Goal: Information Seeking & Learning: Find contact information

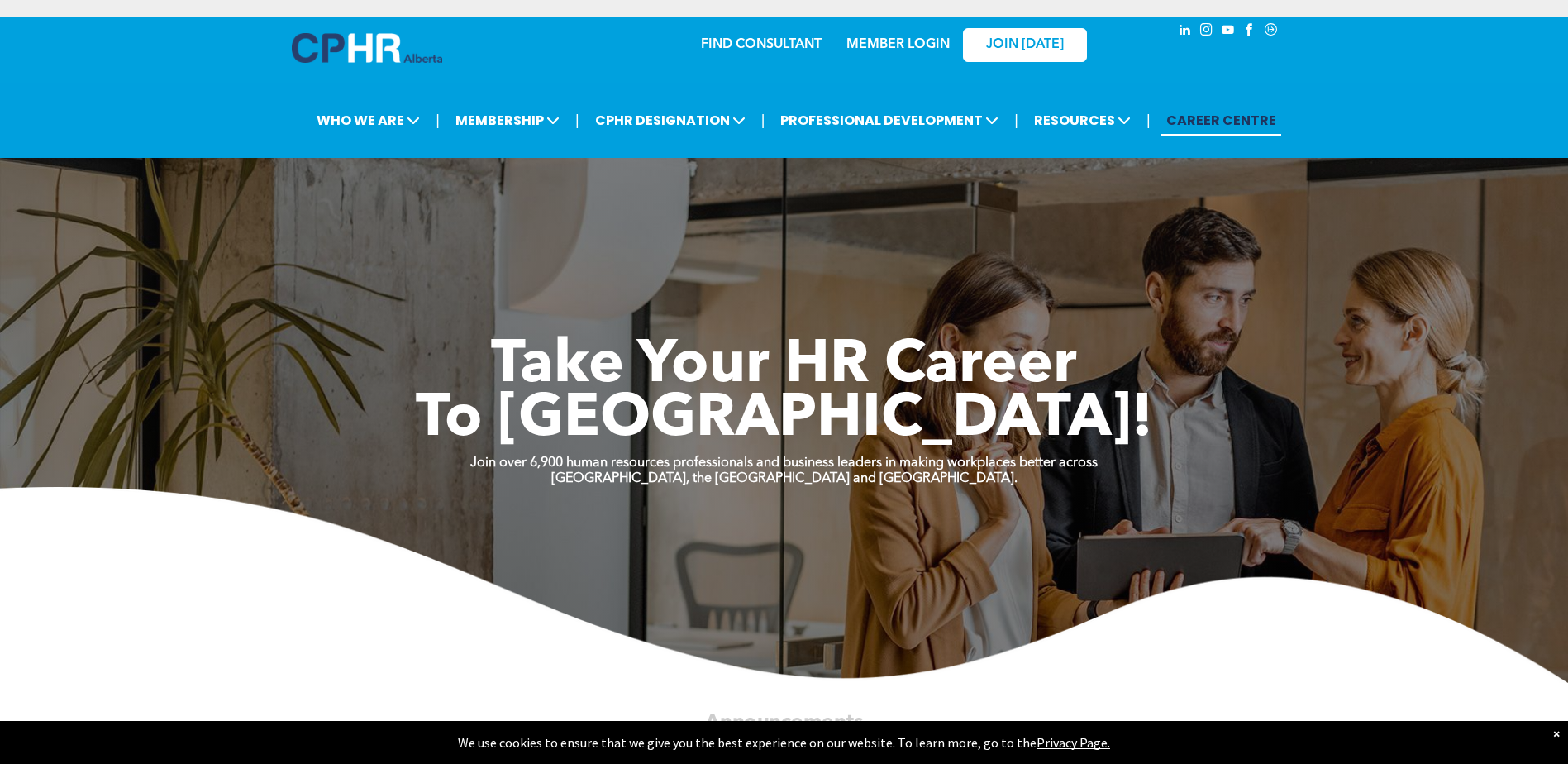
click at [902, 40] on link "MEMBER LOGIN" at bounding box center [898, 45] width 103 height 13
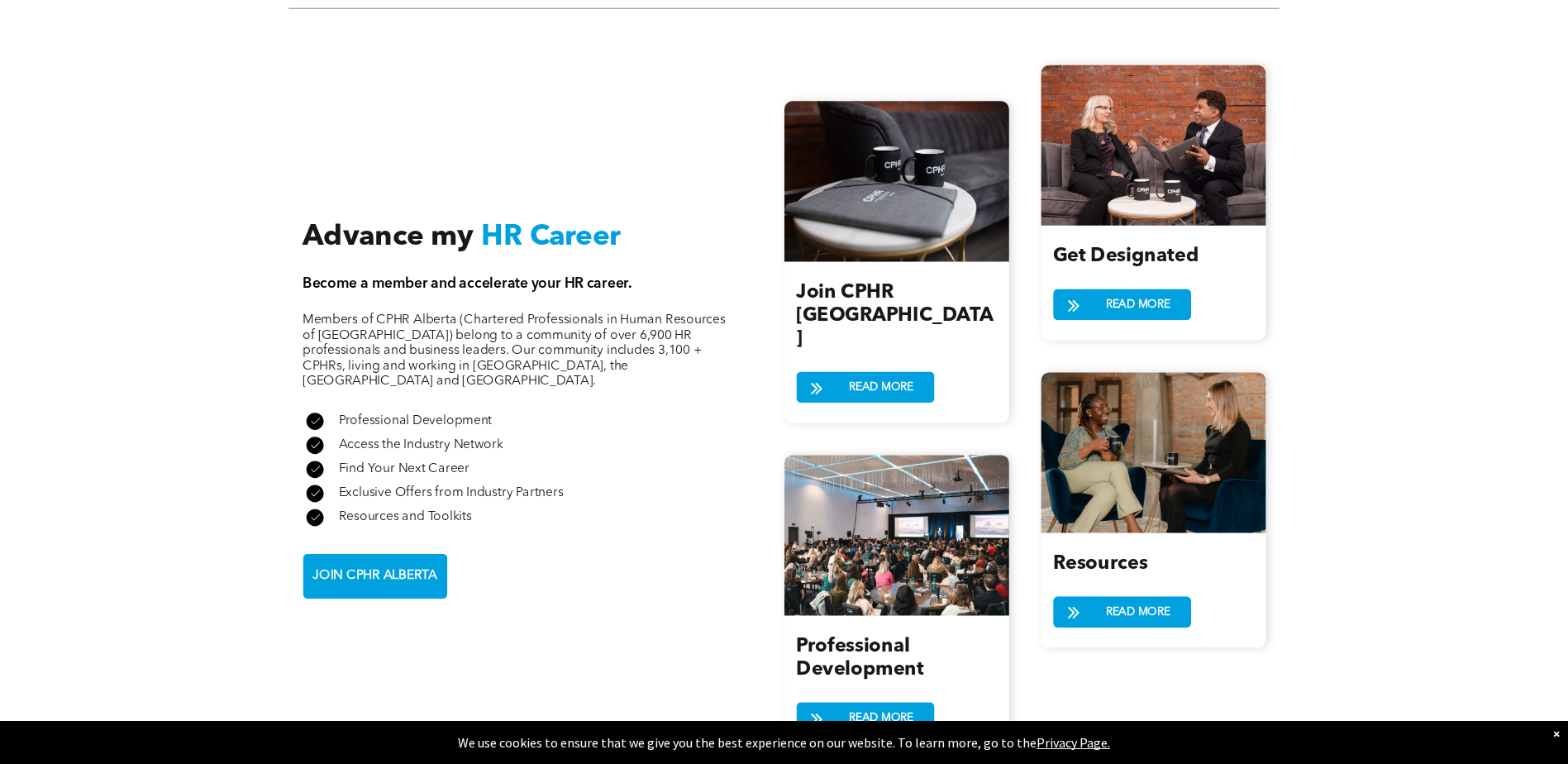
scroll to position [1488, 0]
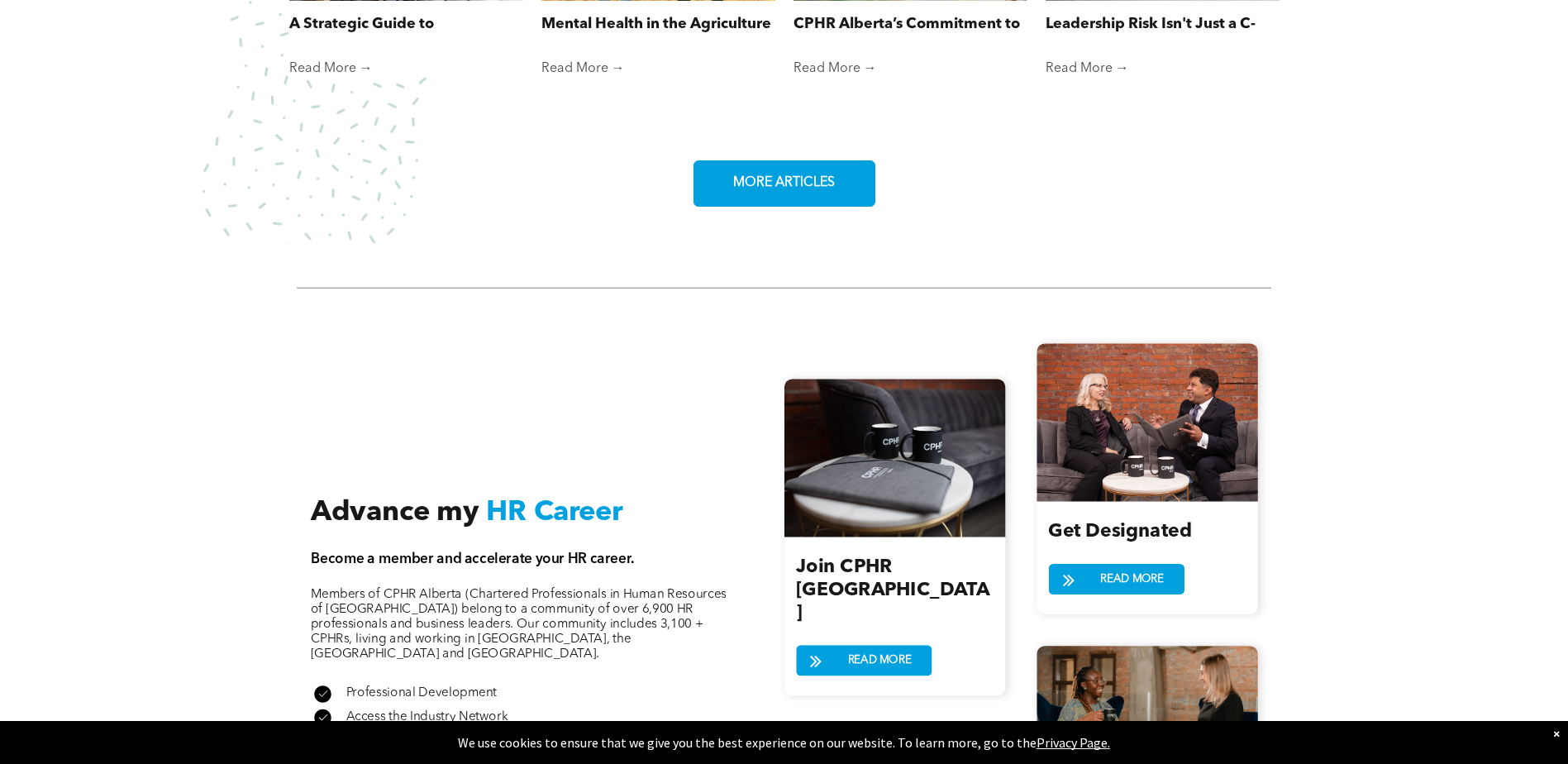
click at [784, 183] on span "MORE ARTICLES" at bounding box center [784, 184] width 114 height 33
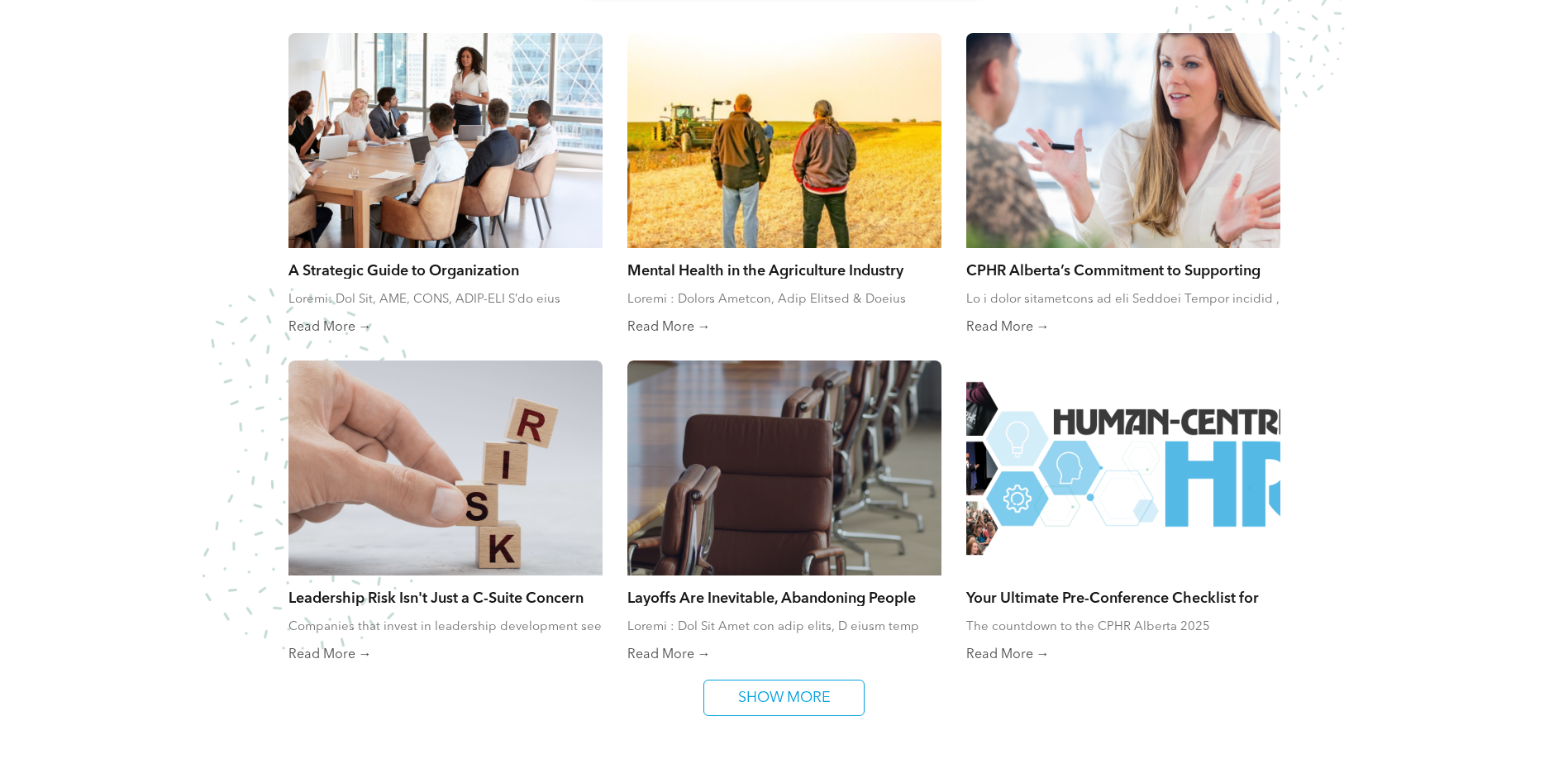
scroll to position [909, 0]
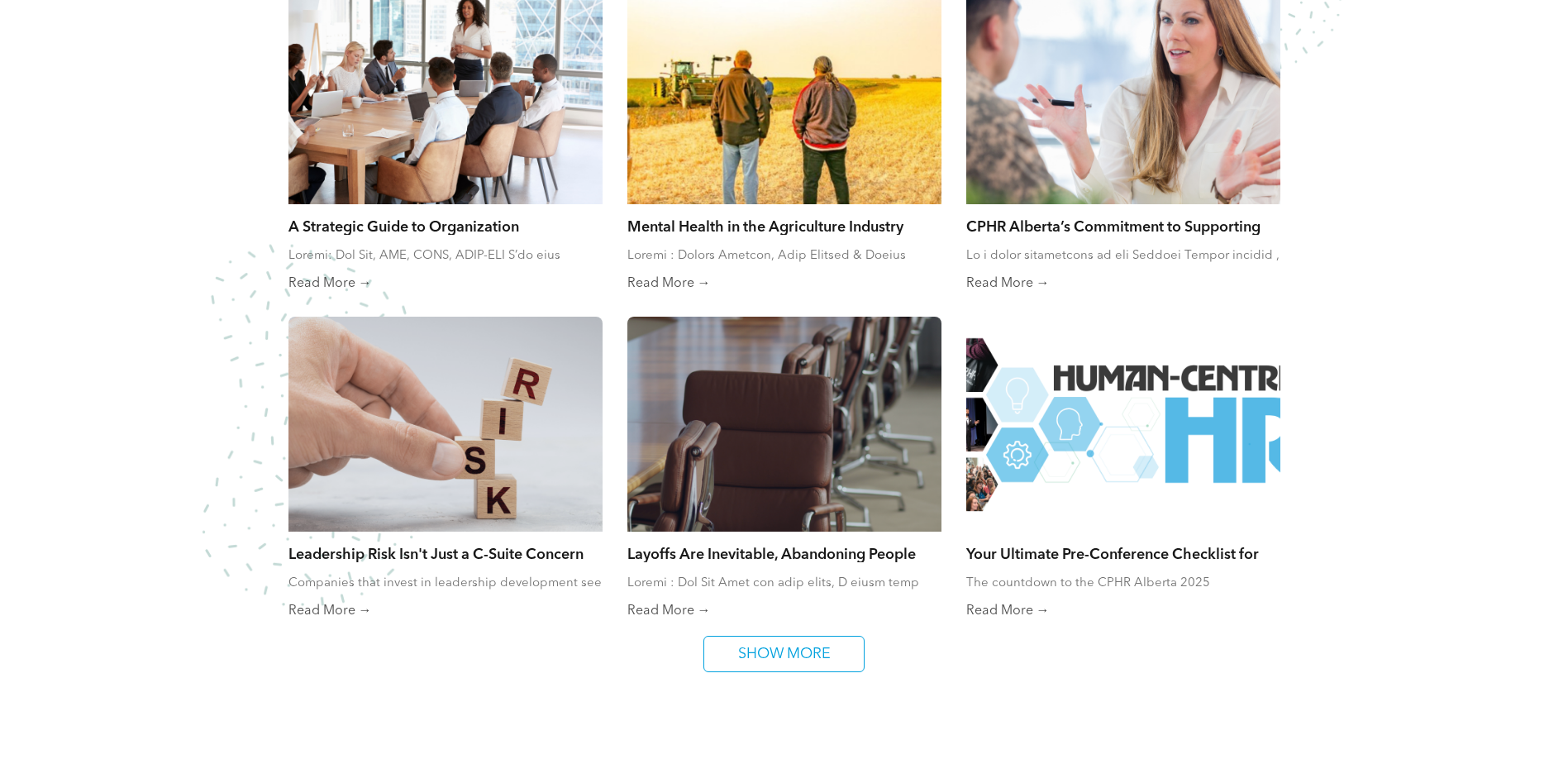
click at [456, 158] on div at bounding box center [445, 96] width 333 height 228
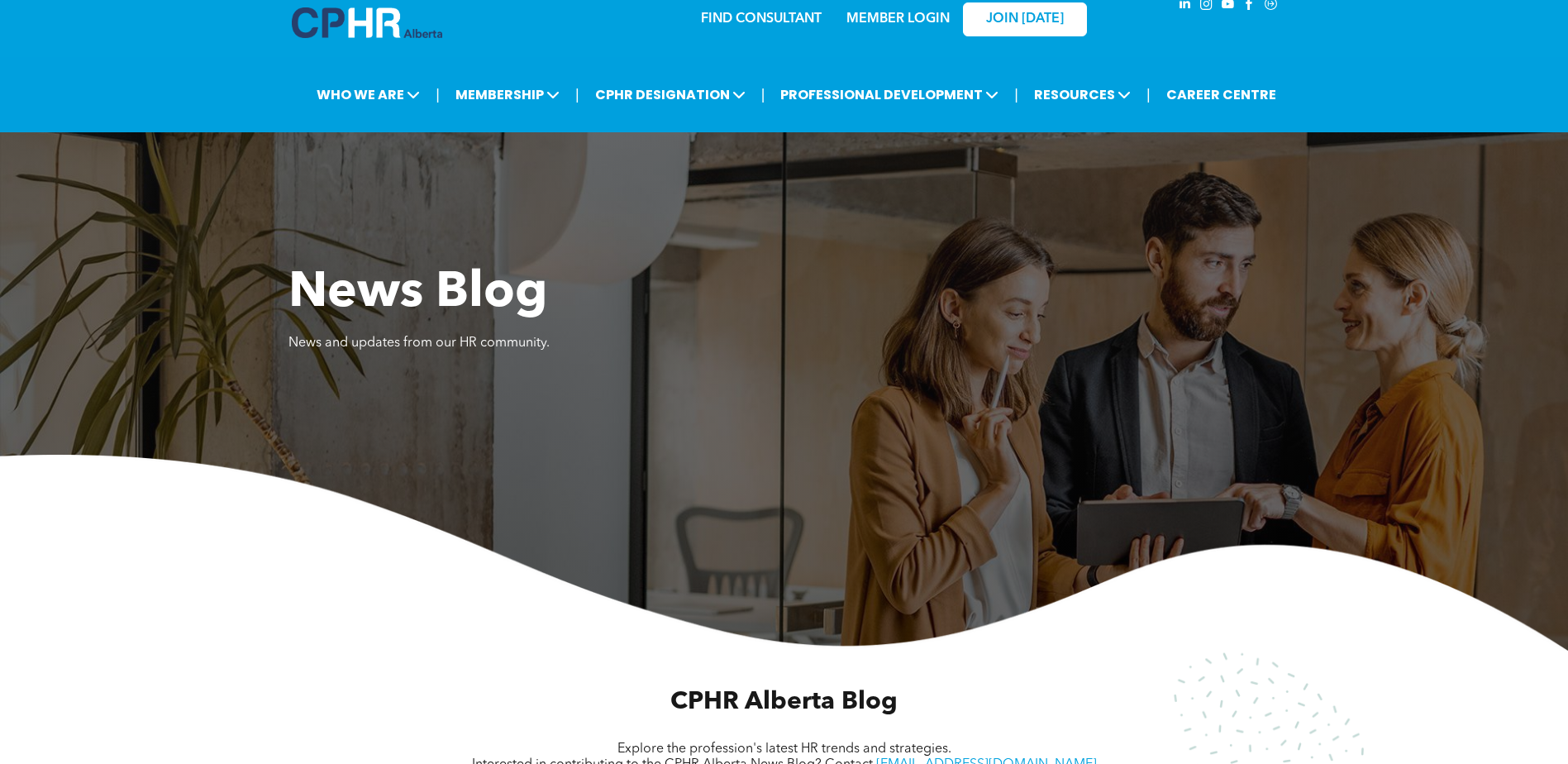
scroll to position [0, 0]
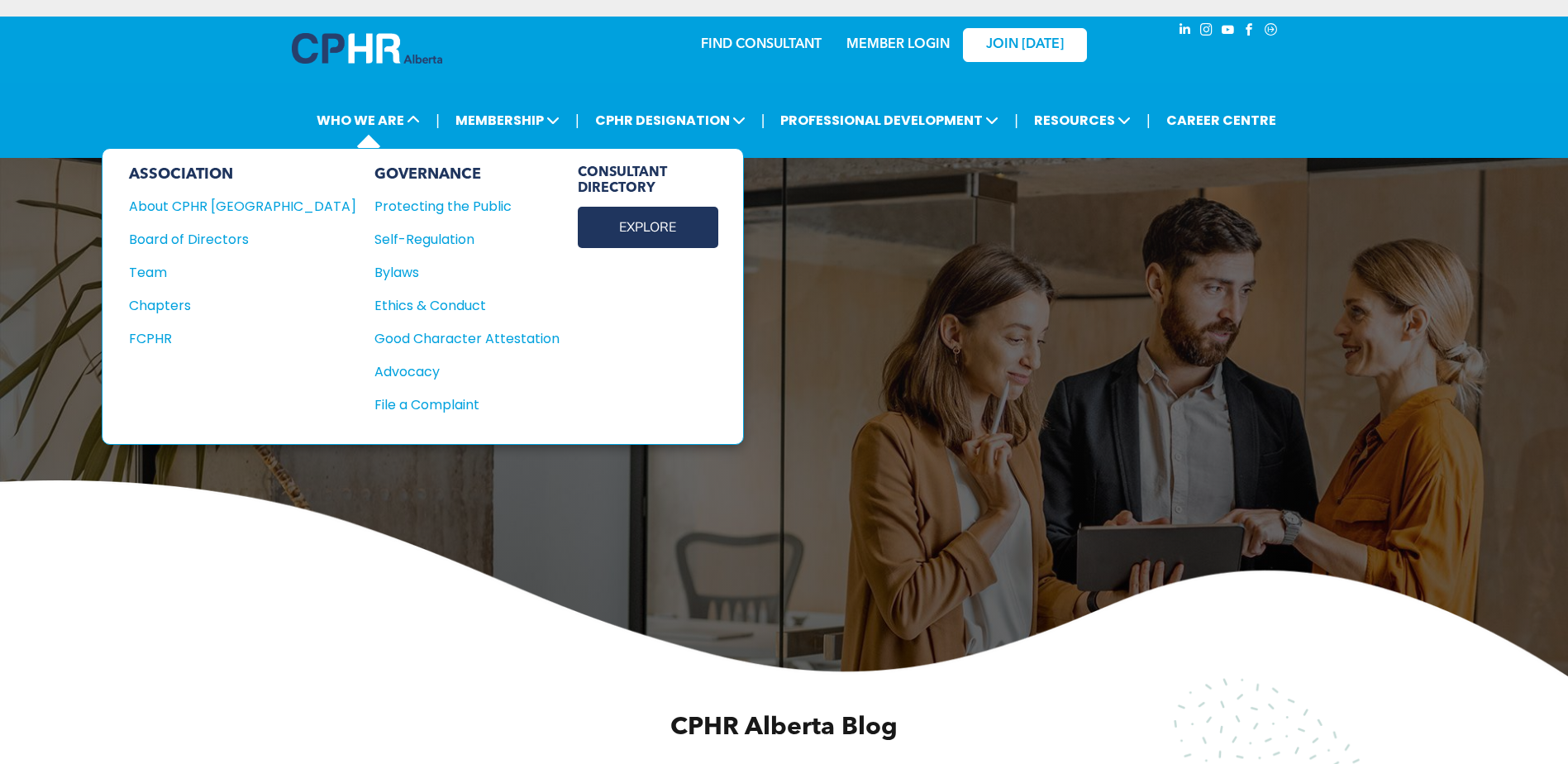
click at [578, 213] on link "EXPLORE" at bounding box center [648, 227] width 140 height 41
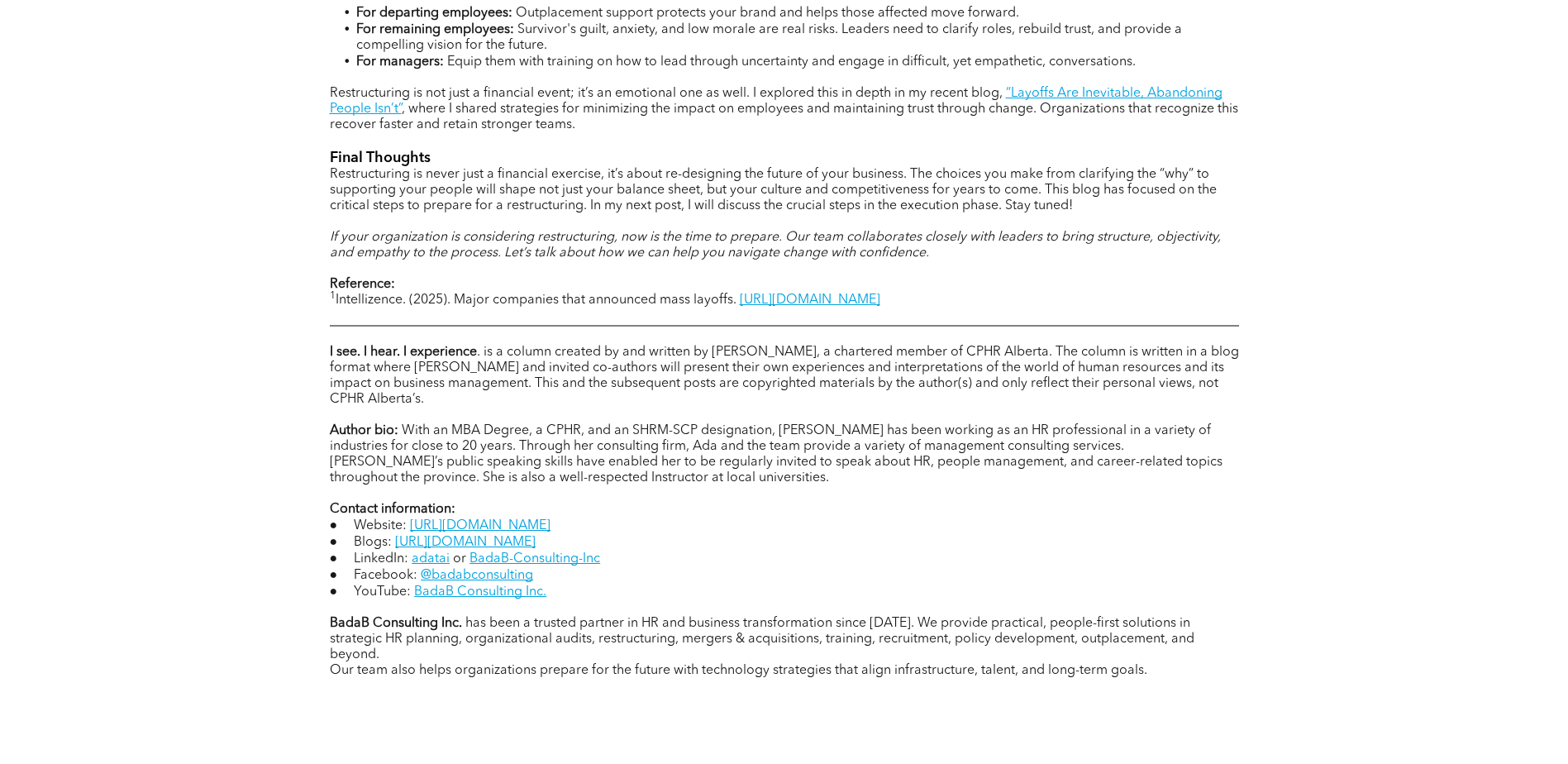
scroll to position [1901, 0]
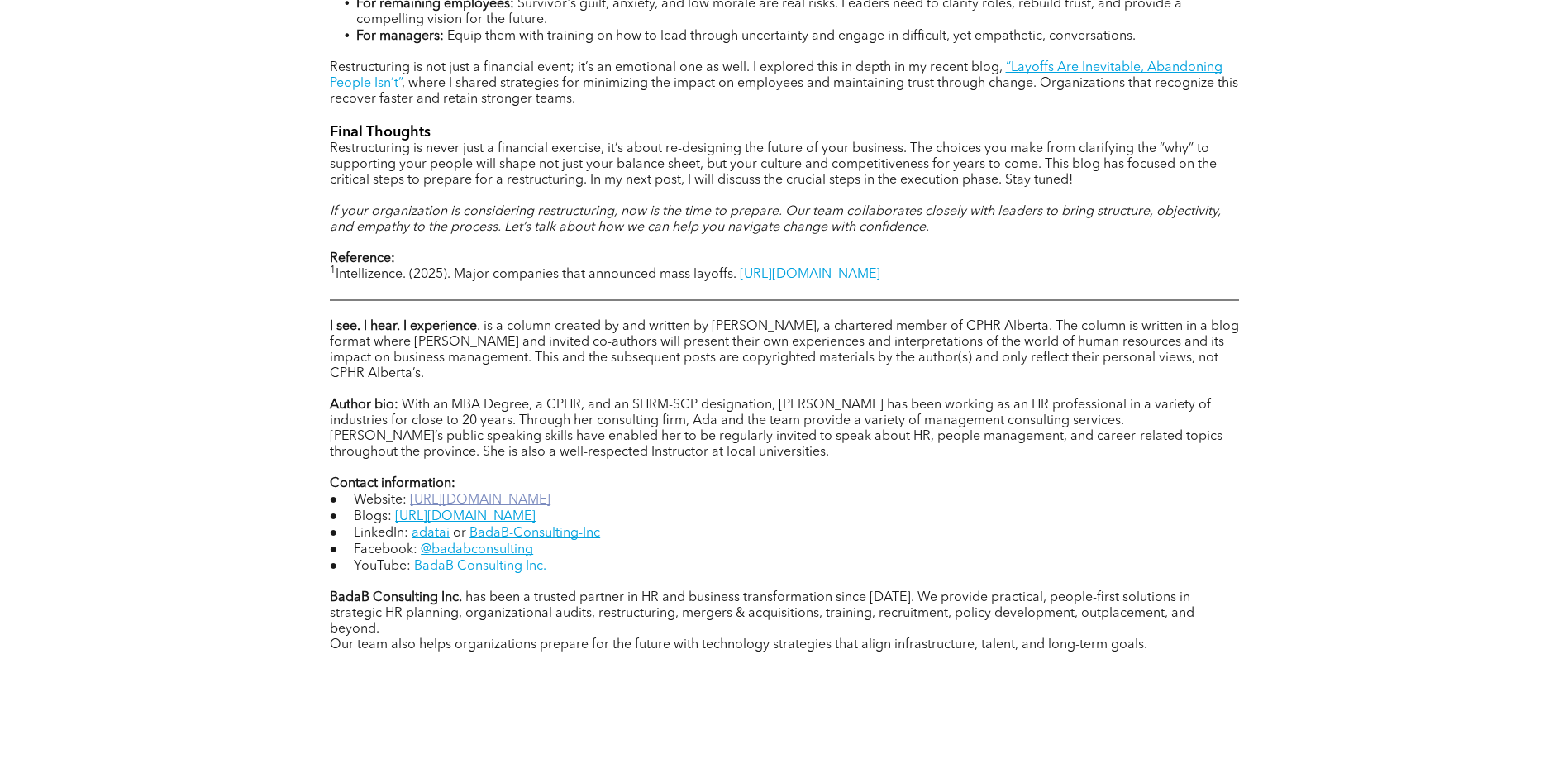
click at [550, 494] on link "https://www.badab101.com/" at bounding box center [480, 500] width 140 height 13
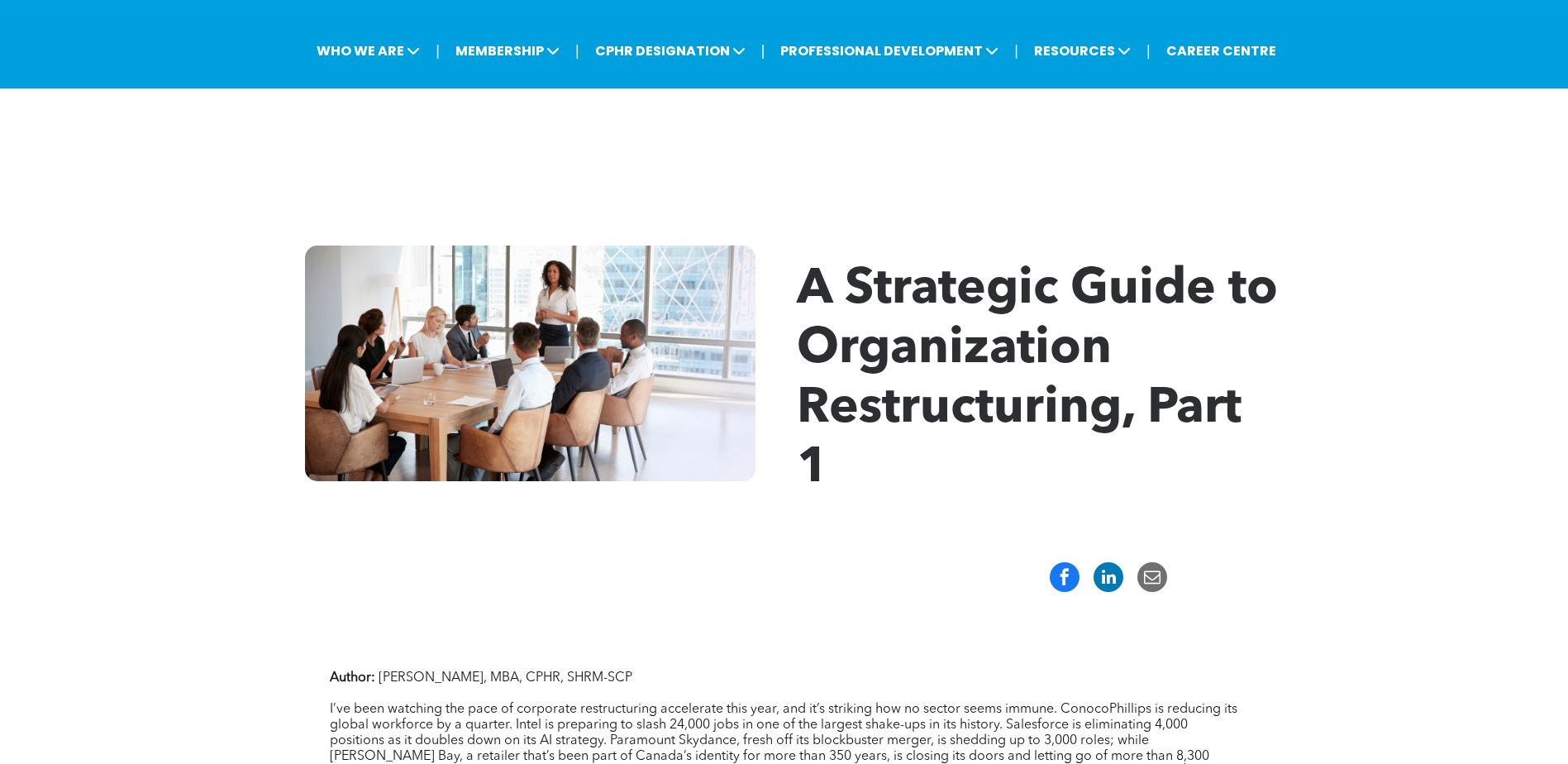
scroll to position [0, 0]
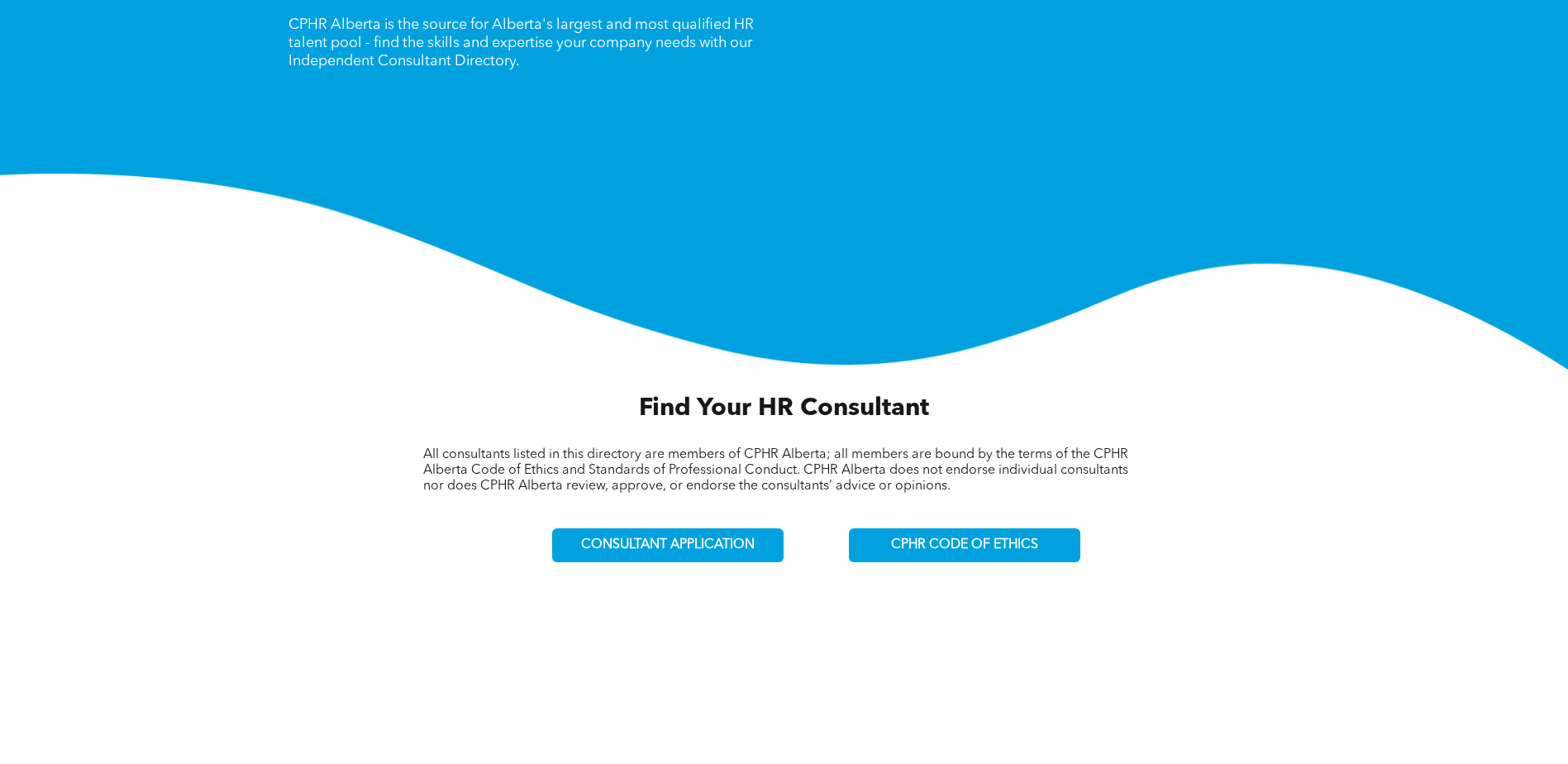
scroll to position [248, 0]
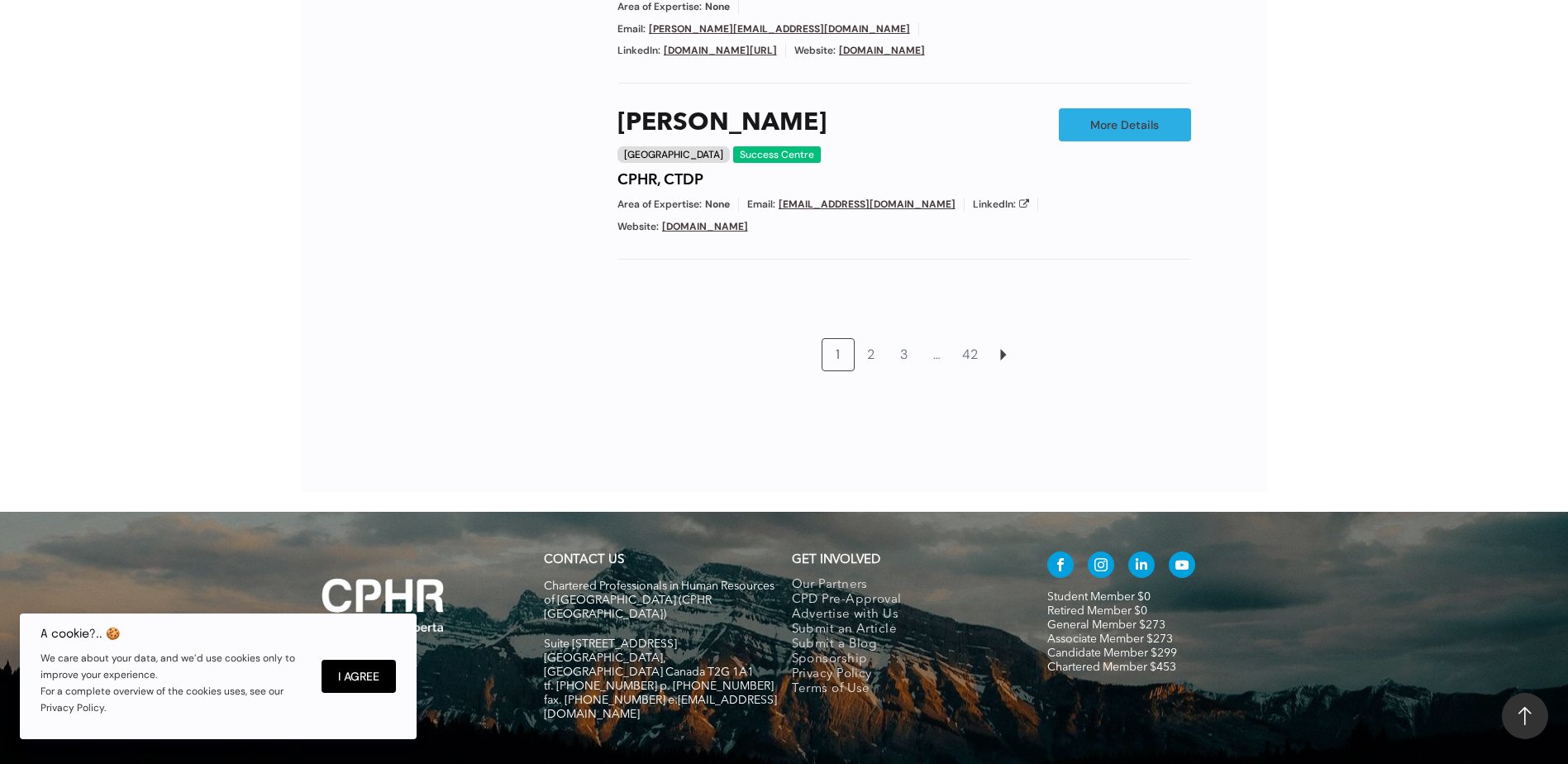
scroll to position [1653, 0]
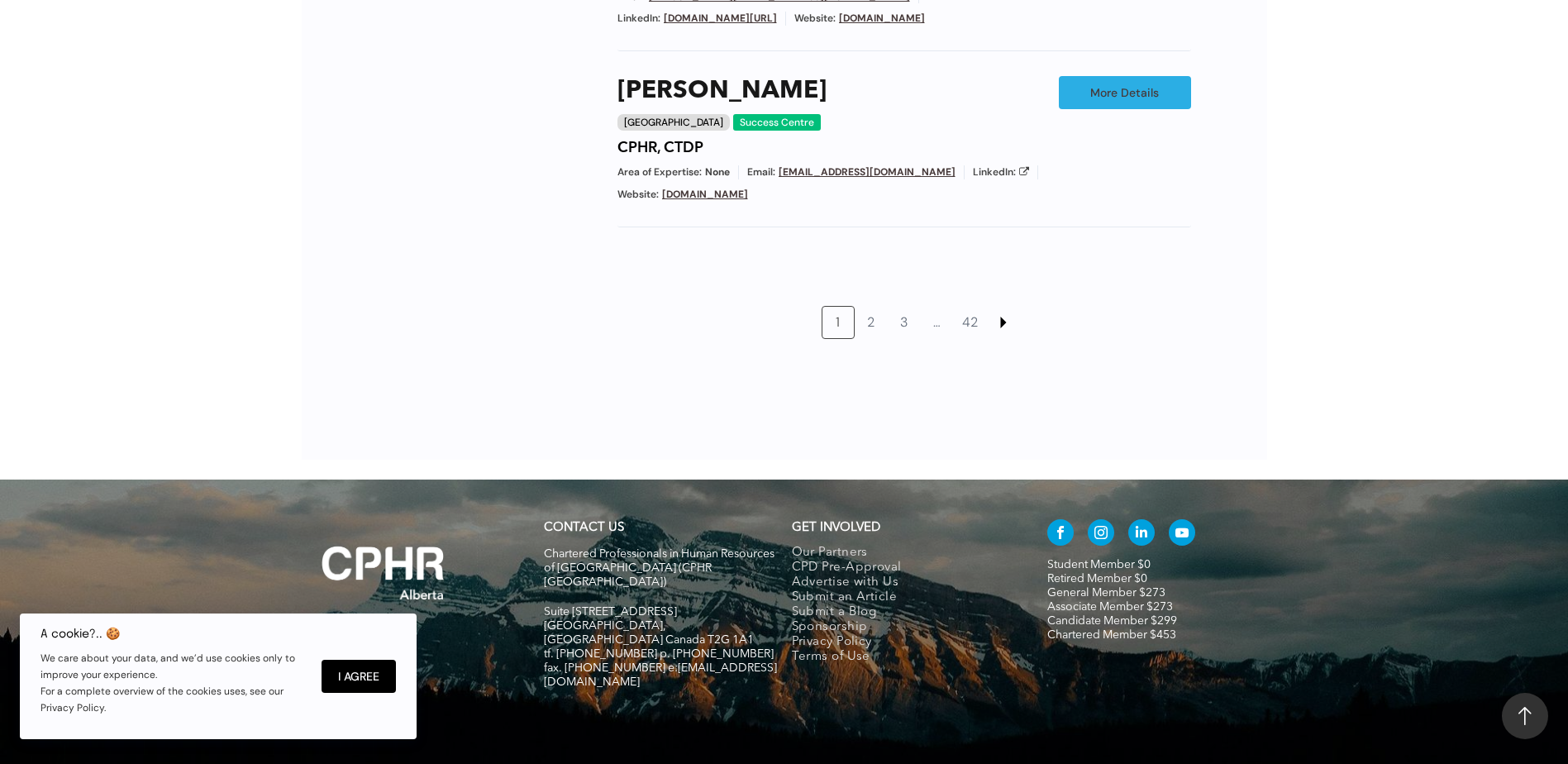
click at [1000, 307] on link at bounding box center [1003, 322] width 32 height 32
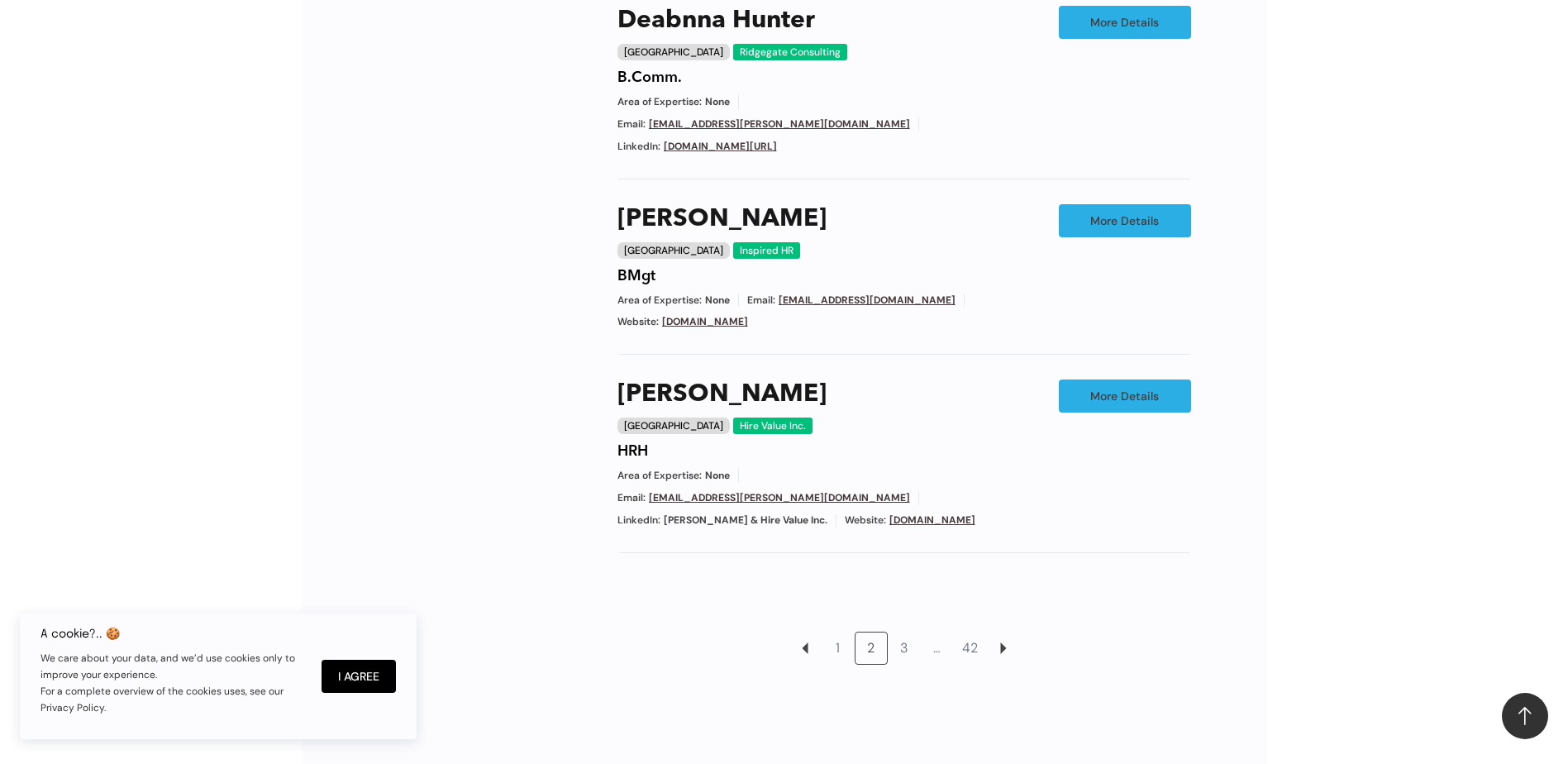
scroll to position [1349, 0]
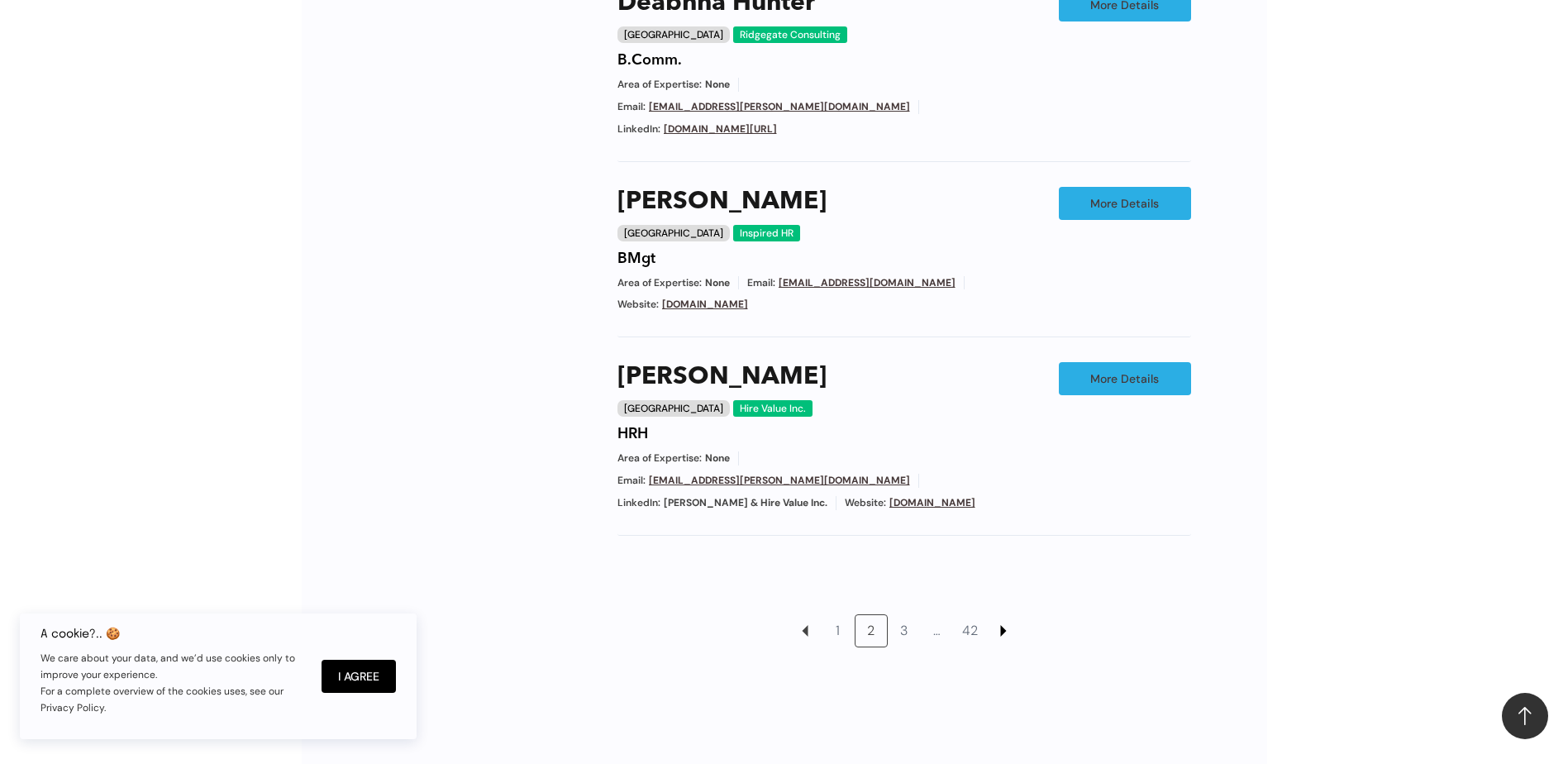
click at [1002, 615] on link at bounding box center [1003, 630] width 32 height 32
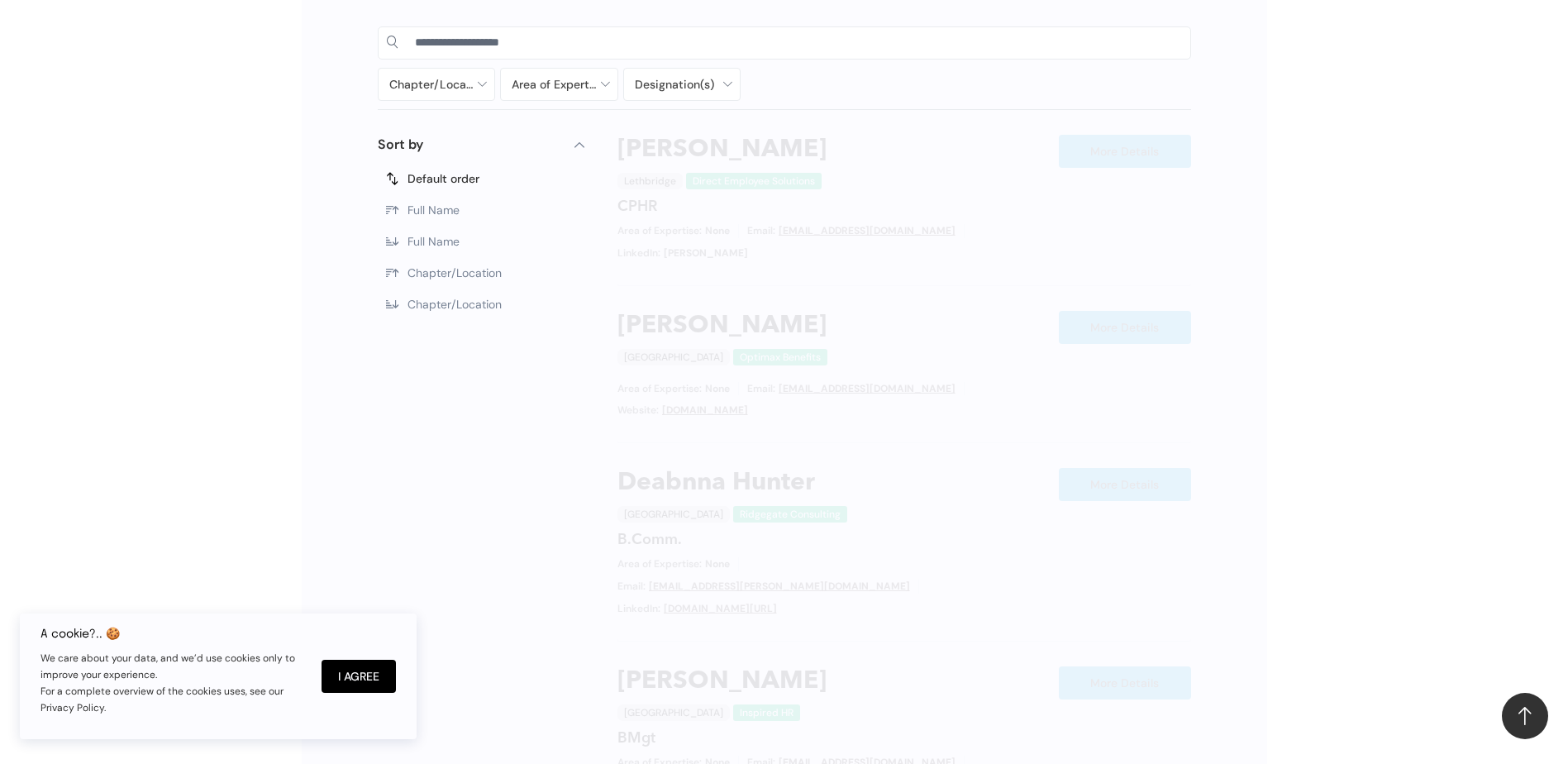
scroll to position [853, 0]
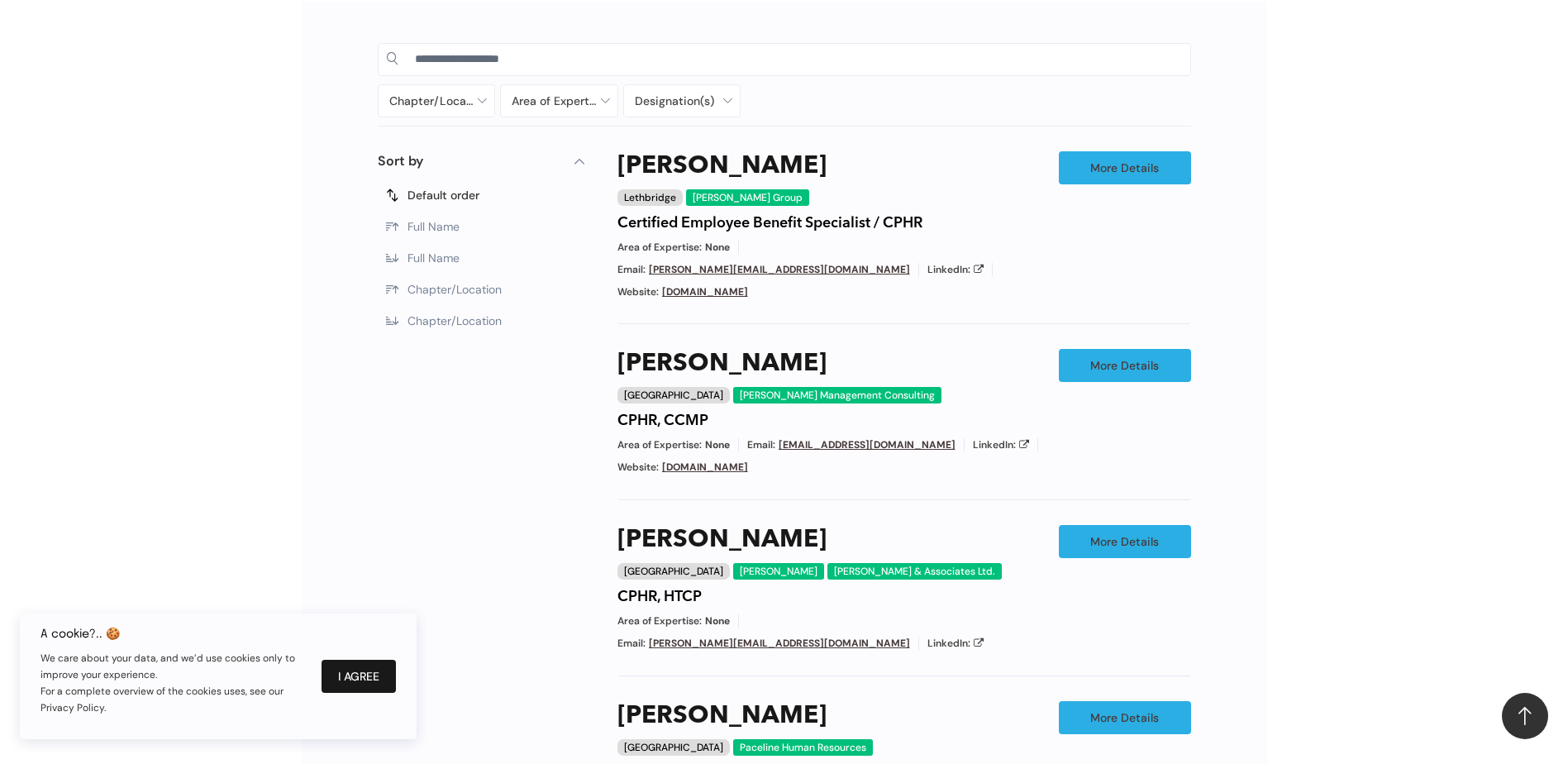
click at [379, 683] on button "I Agree" at bounding box center [358, 676] width 74 height 33
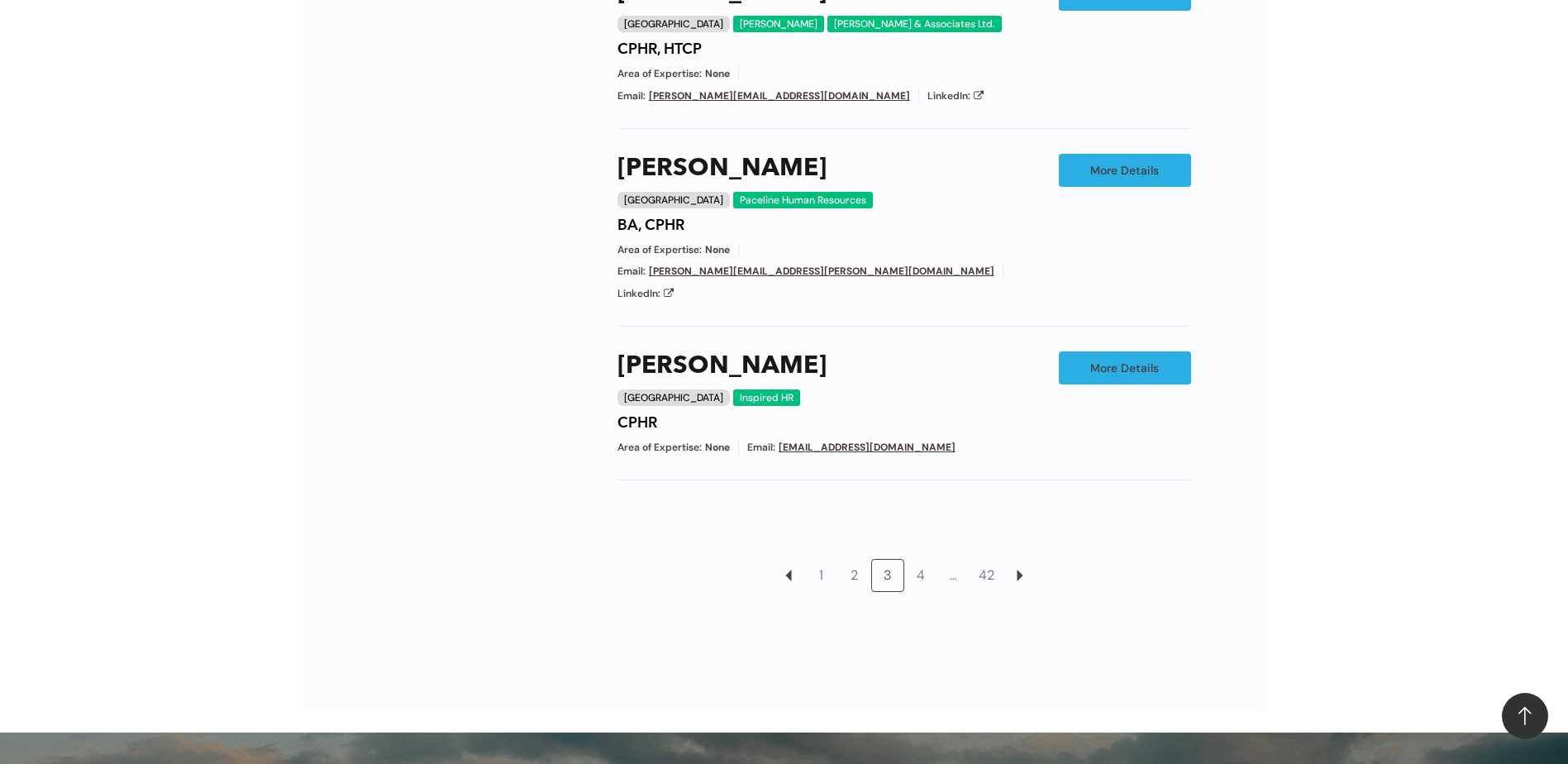
scroll to position [1432, 0]
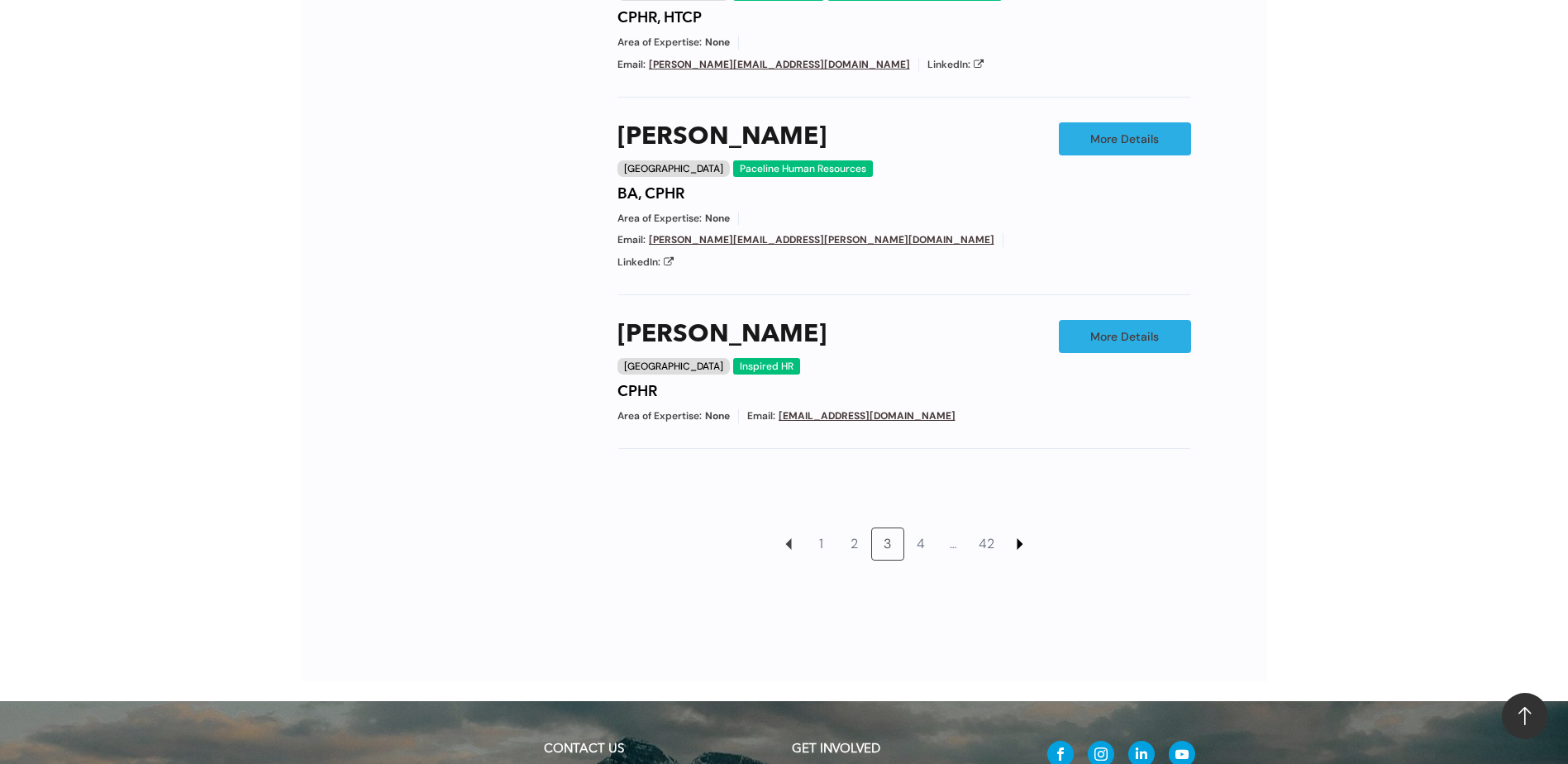
click at [1018, 528] on link at bounding box center [1020, 544] width 32 height 32
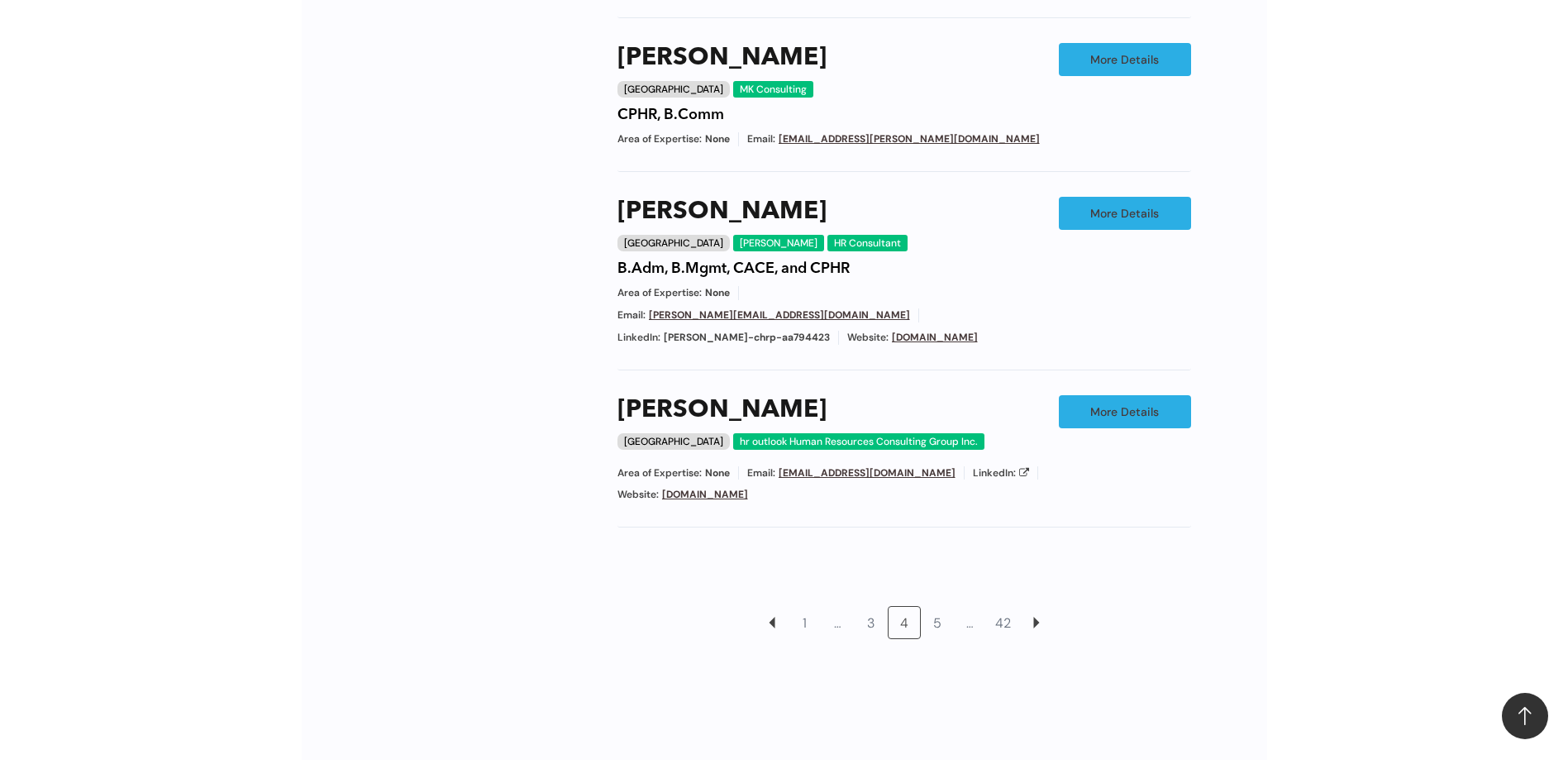
scroll to position [1349, 0]
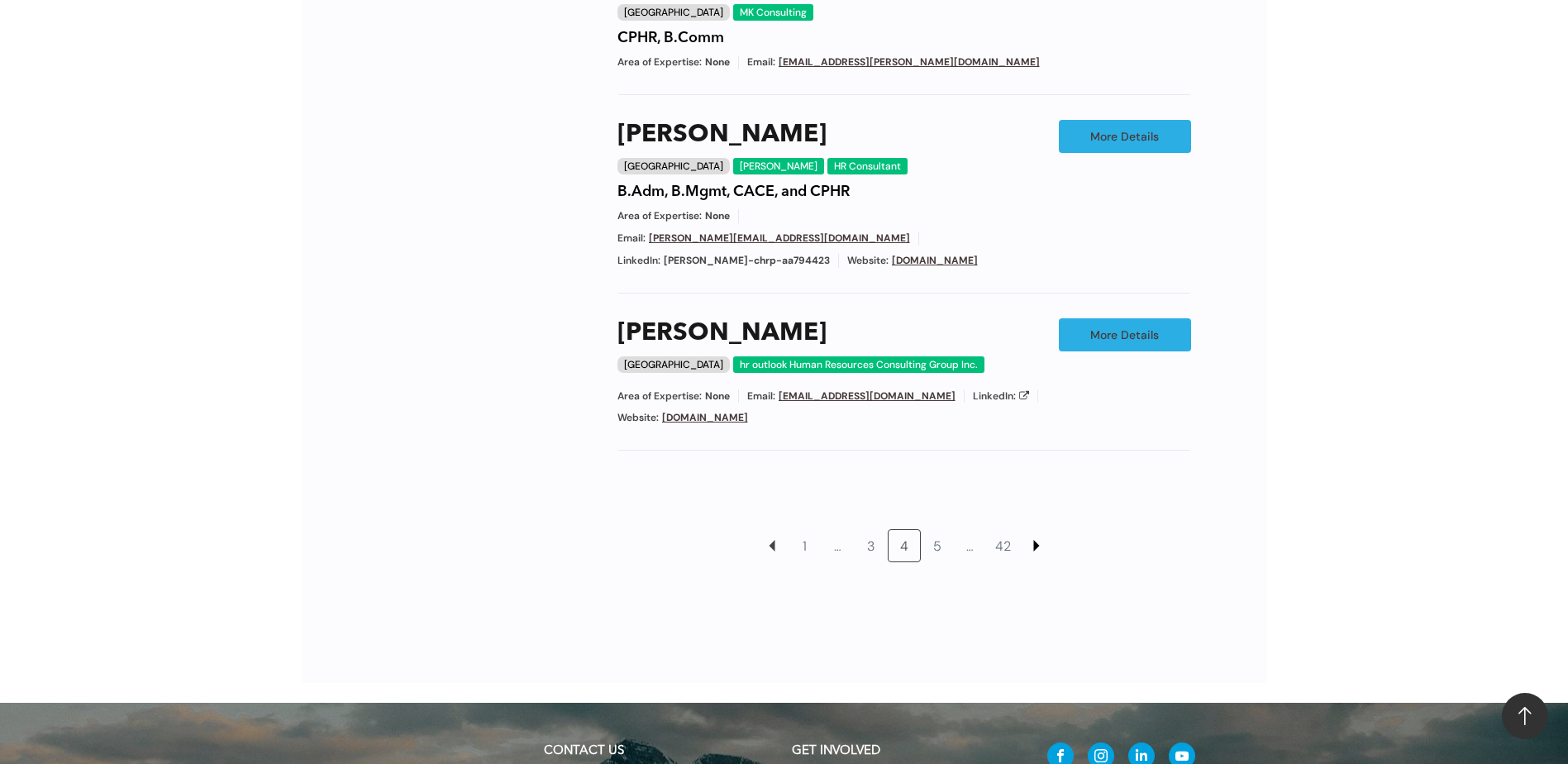
click at [1034, 530] on link at bounding box center [1036, 546] width 32 height 32
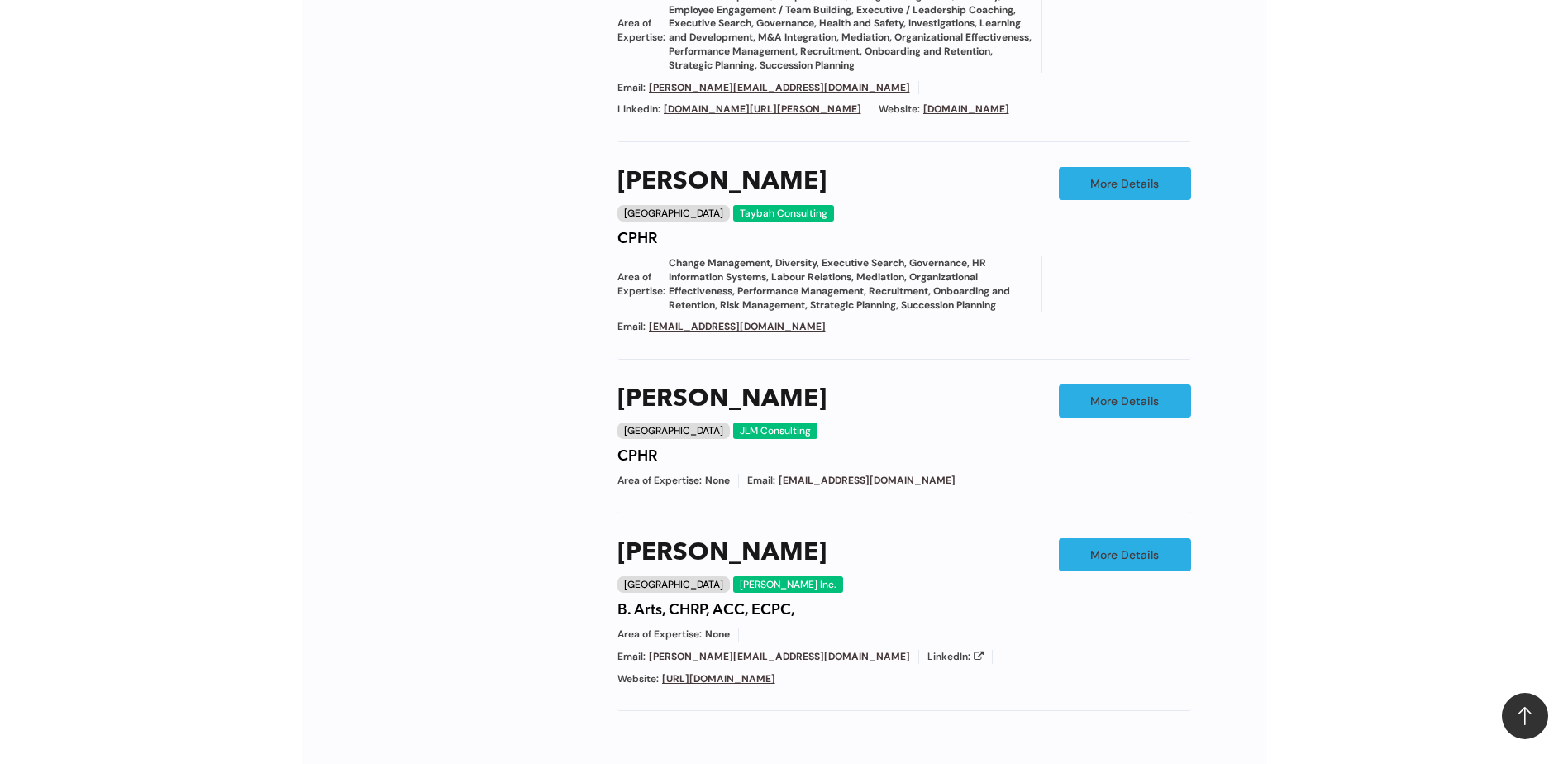
scroll to position [1432, 0]
